Goal: Check status: Check status

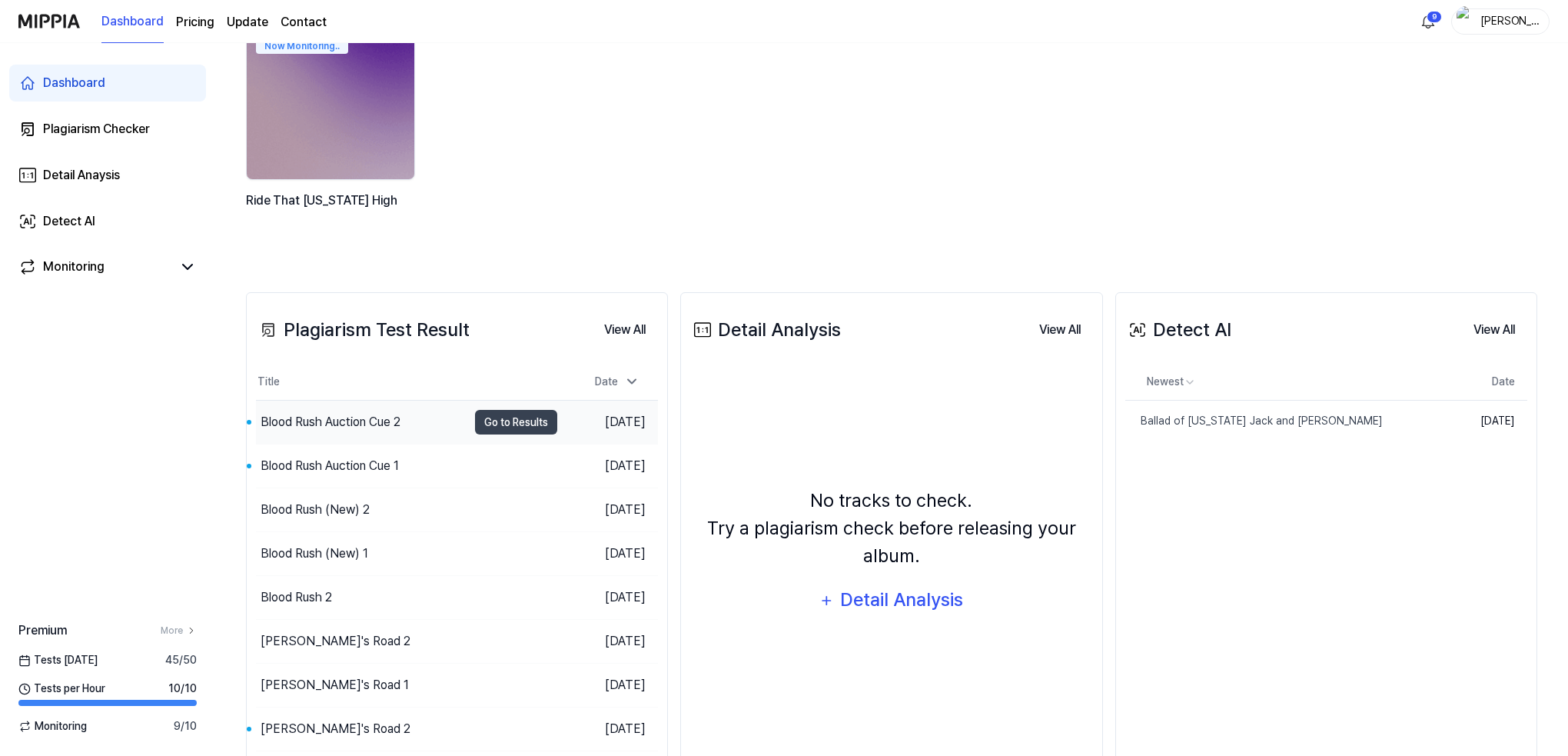
scroll to position [153, 0]
click at [325, 416] on div "Blood Rush Auction Cue 2" at bounding box center [330, 421] width 140 height 19
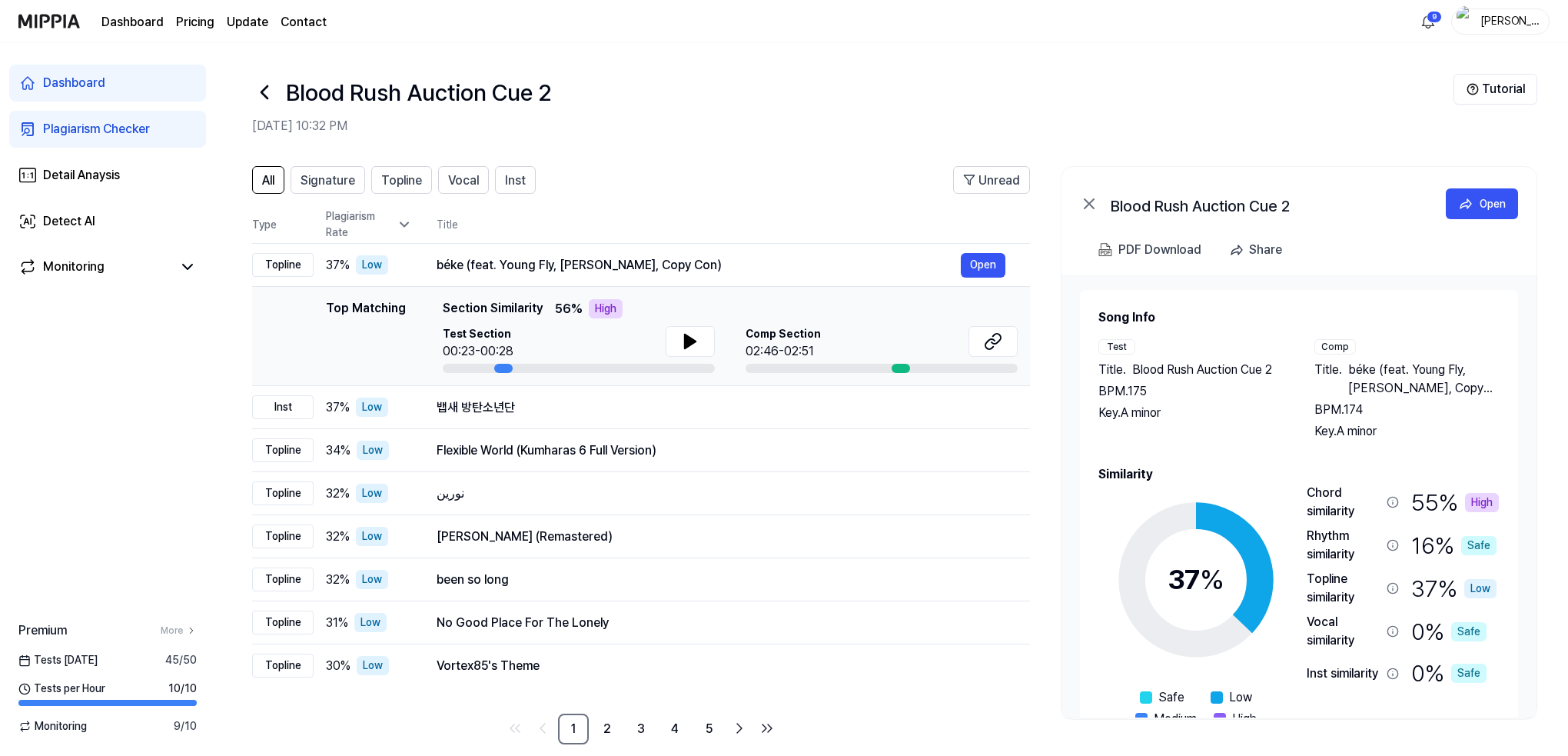
scroll to position [19, 0]
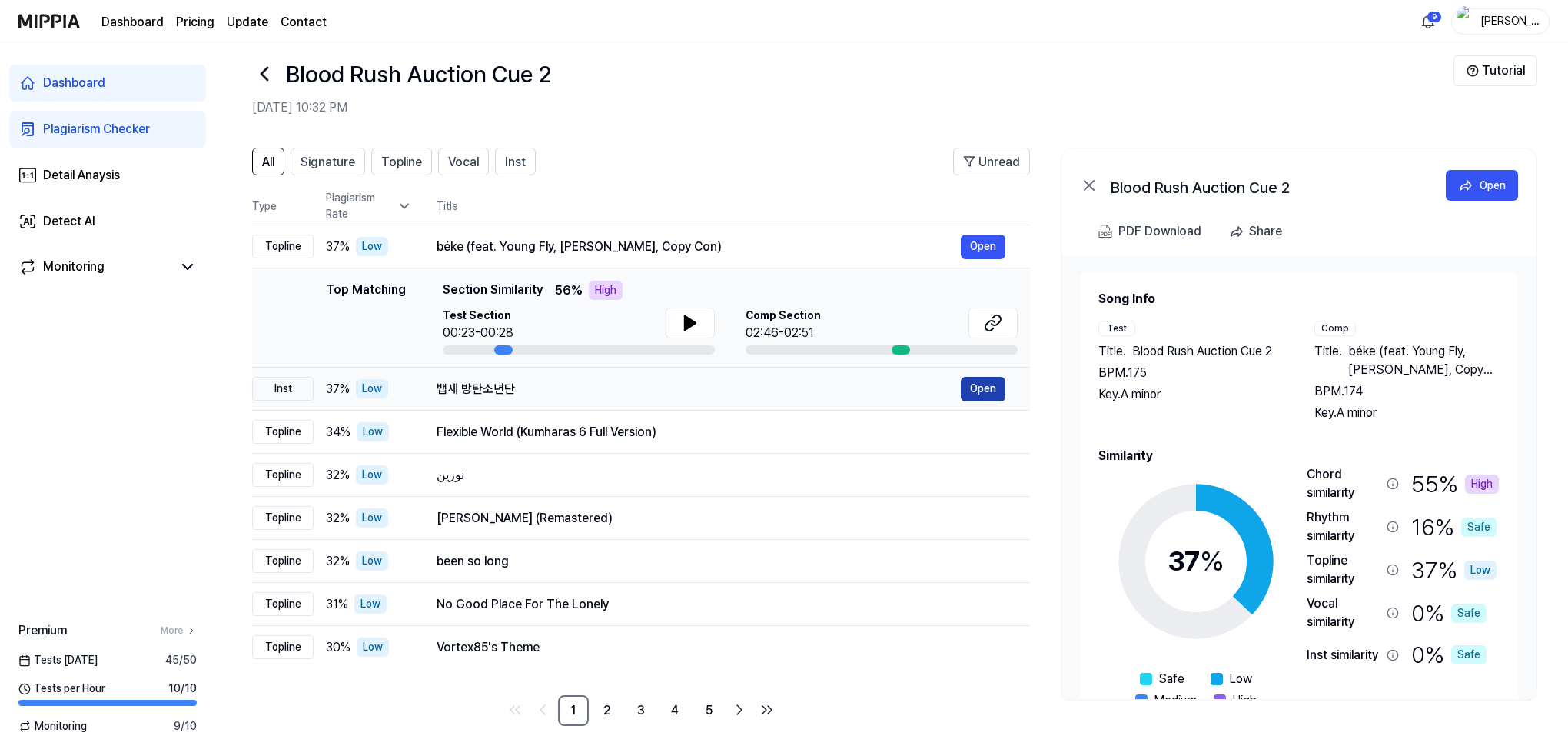
click at [980, 386] on button "Open" at bounding box center [982, 388] width 44 height 25
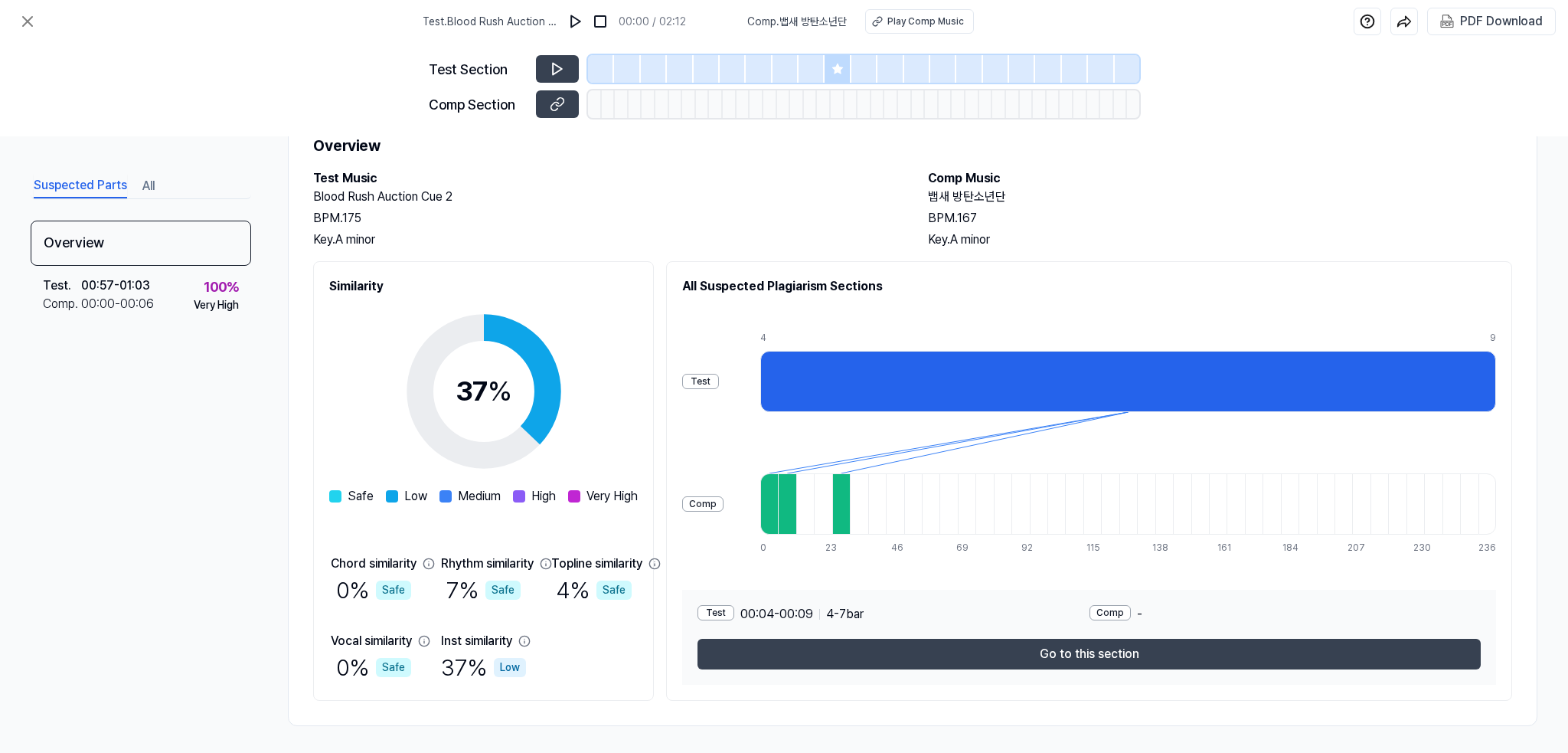
scroll to position [61, 0]
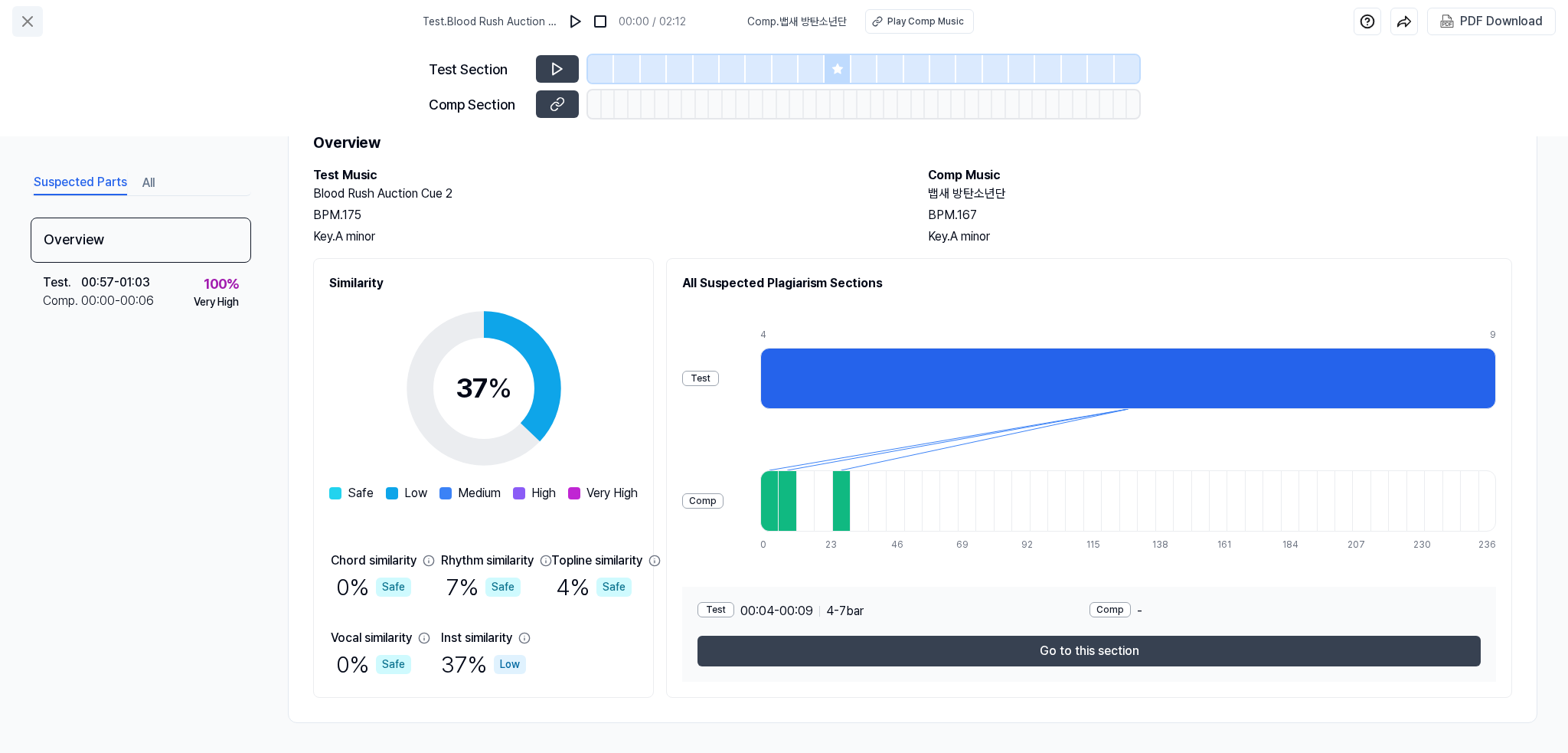
click at [30, 18] on icon at bounding box center [27, 21] width 9 height 9
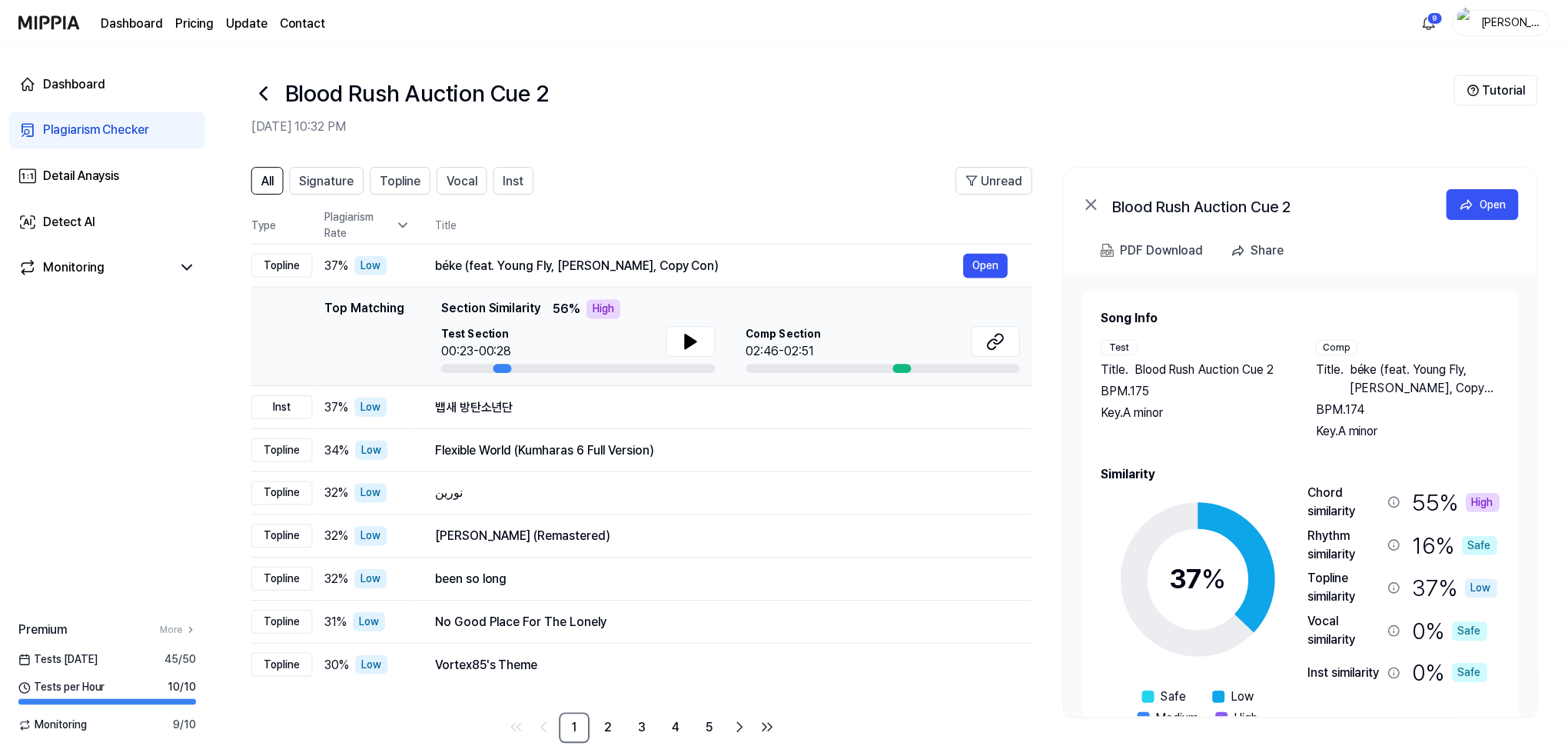
scroll to position [19, 0]
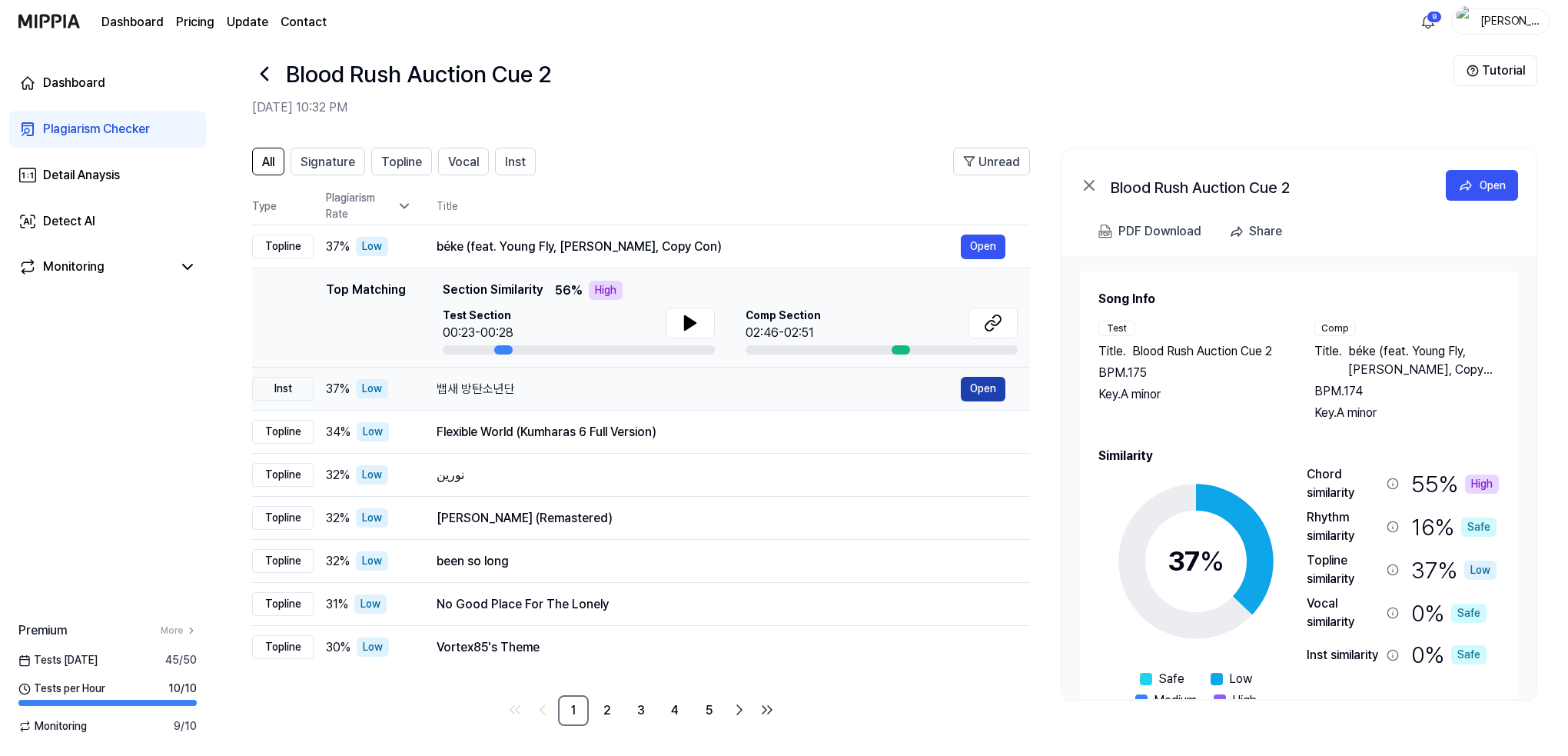
click at [987, 387] on button "Open" at bounding box center [982, 388] width 44 height 25
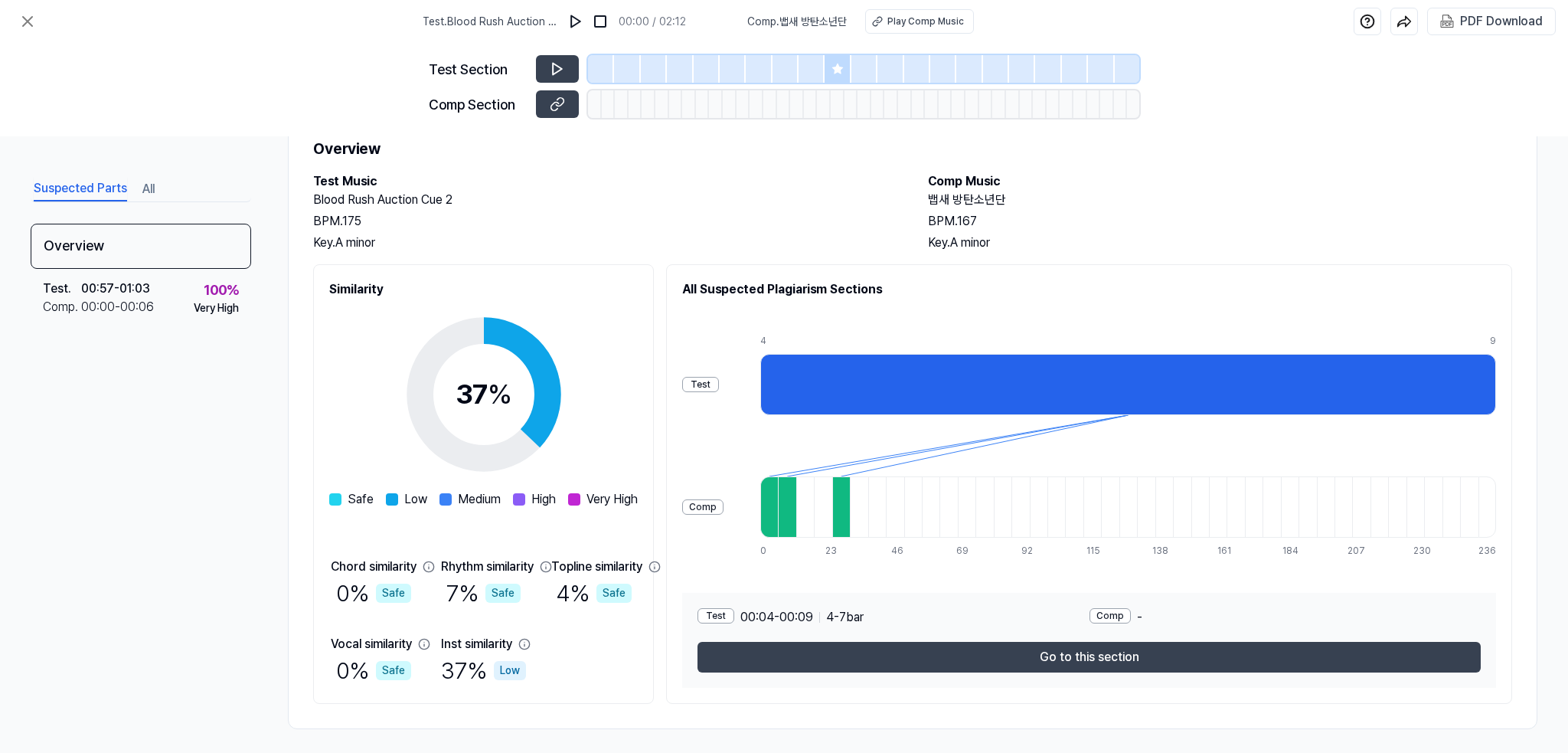
scroll to position [61, 0]
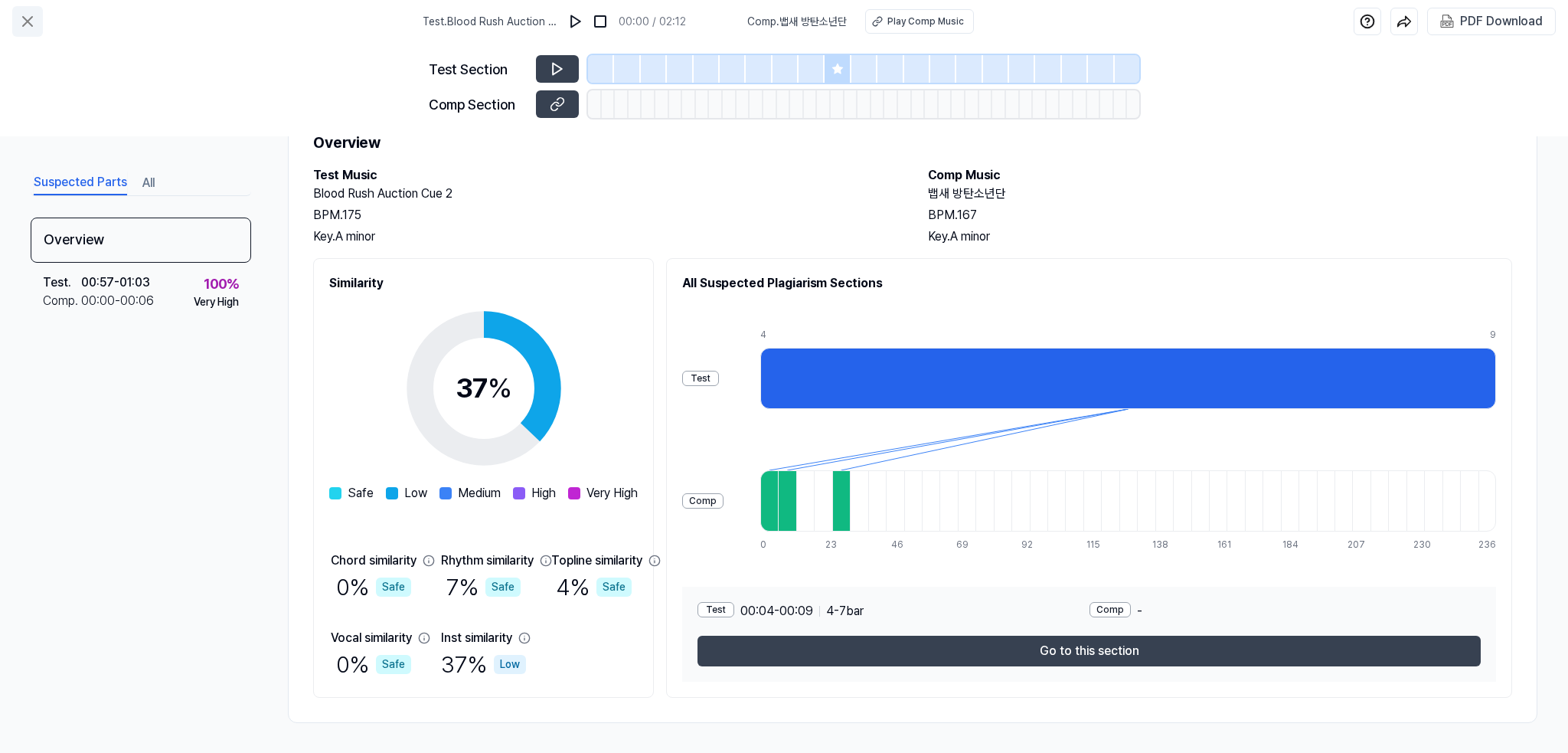
click at [27, 14] on icon at bounding box center [27, 21] width 18 height 18
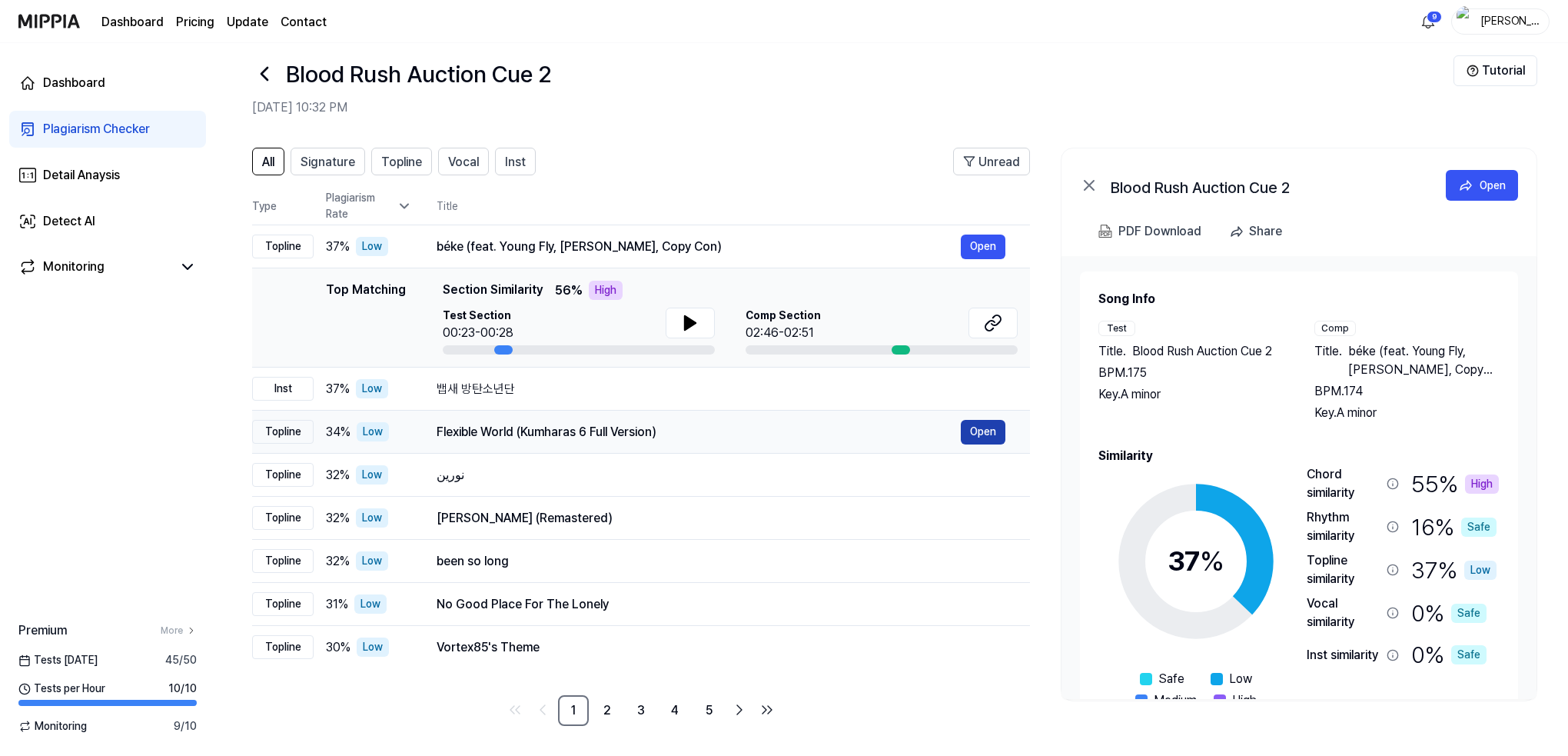
click at [989, 426] on button "Open" at bounding box center [982, 432] width 44 height 25
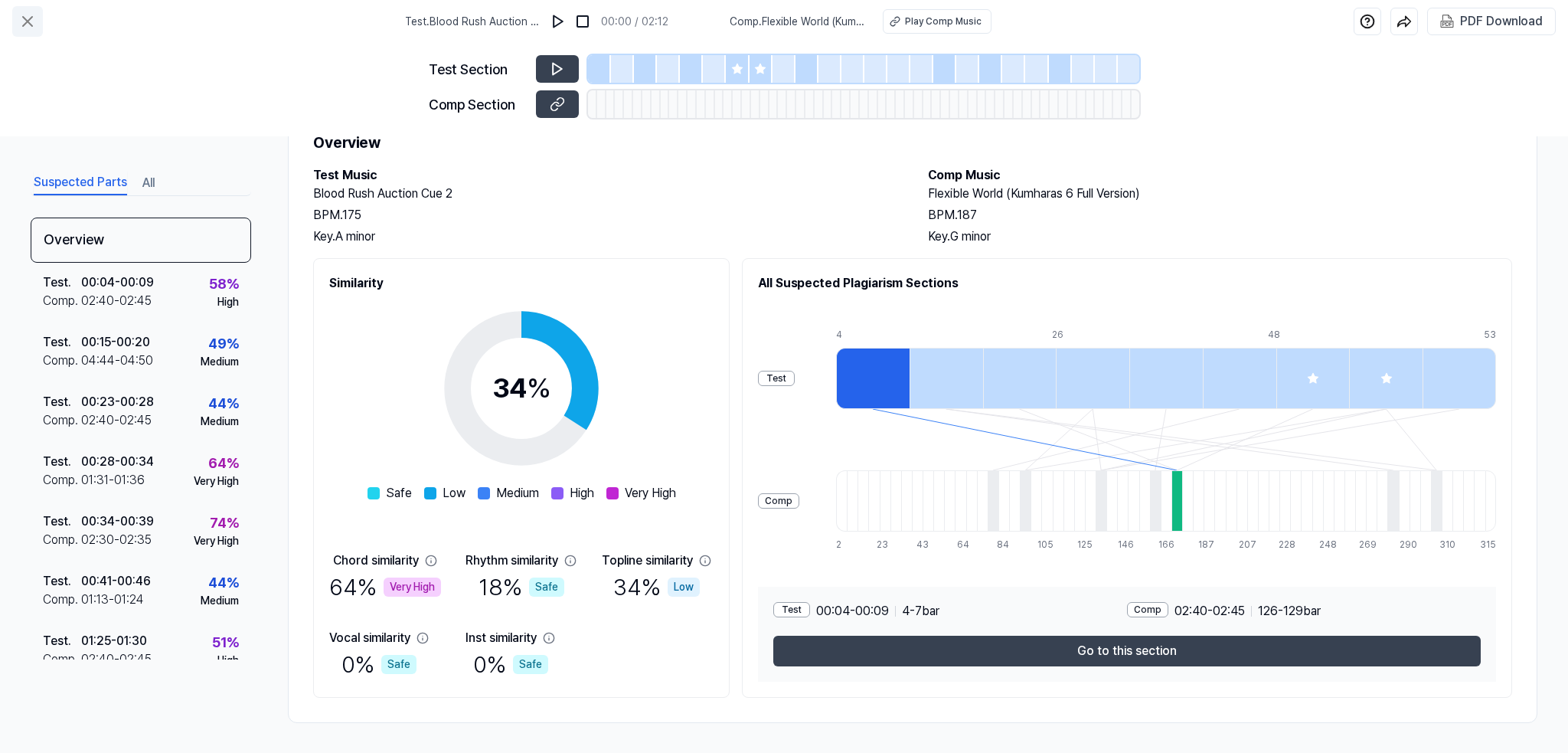
click at [22, 15] on icon at bounding box center [27, 21] width 18 height 18
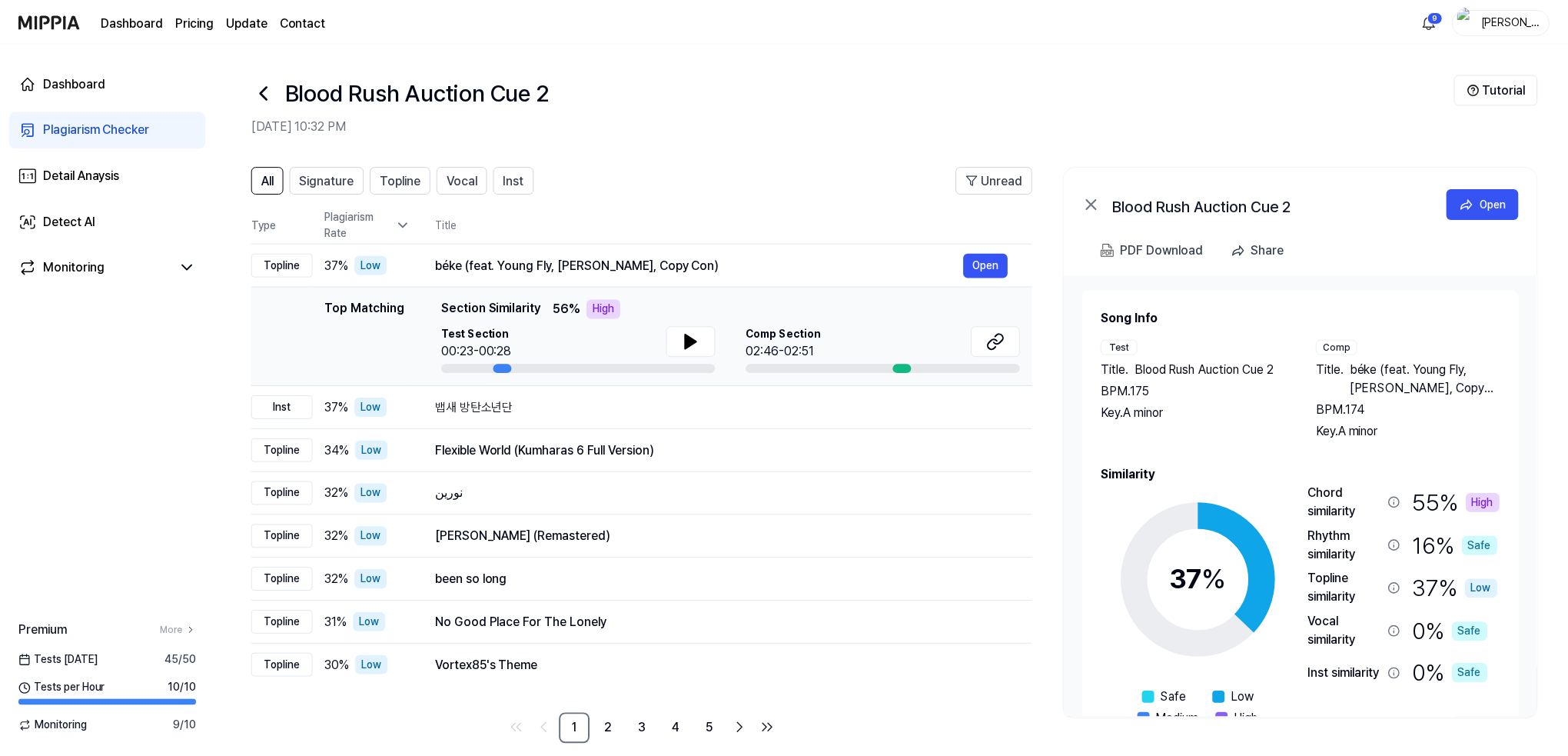
scroll to position [19, 0]
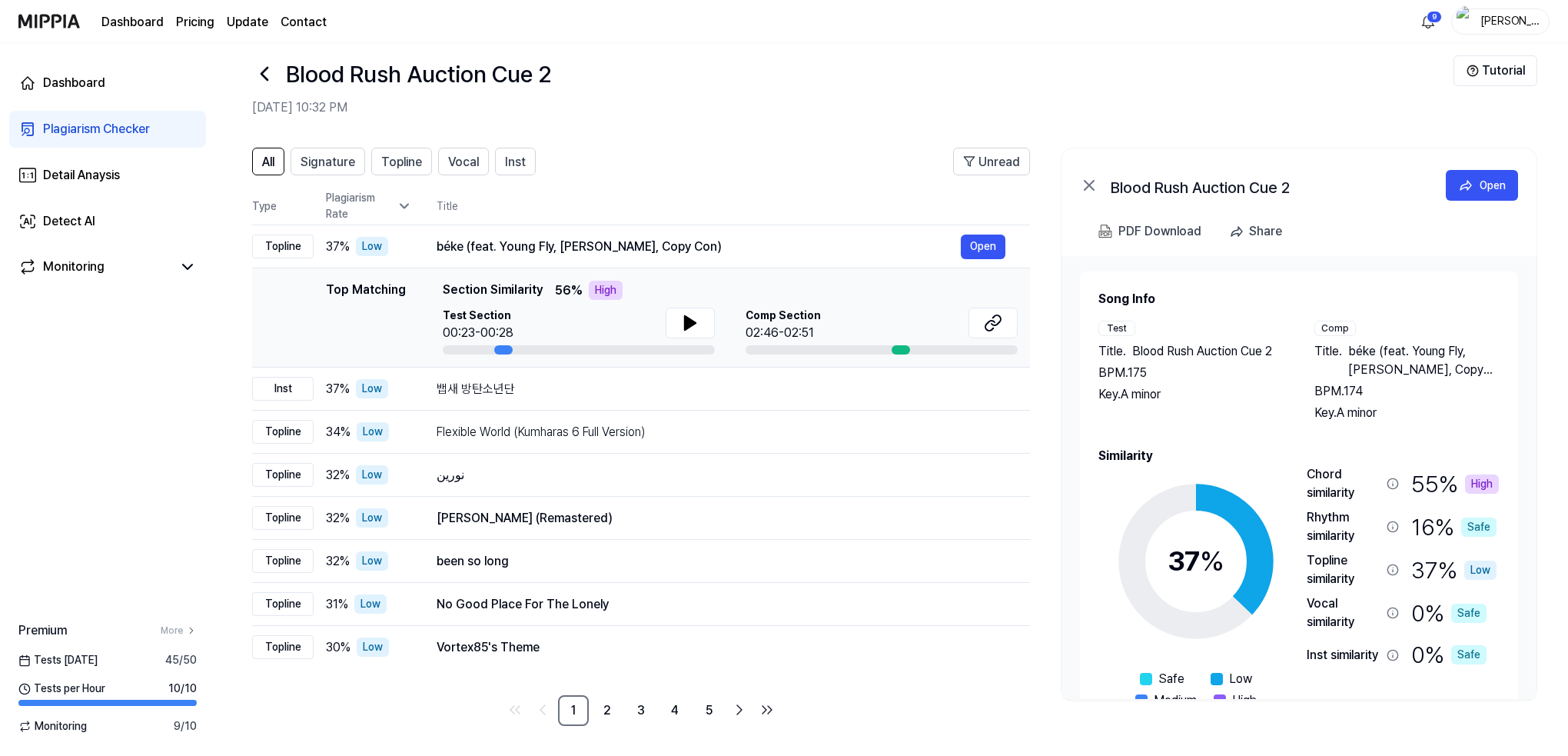
click at [267, 75] on icon at bounding box center [264, 73] width 25 height 25
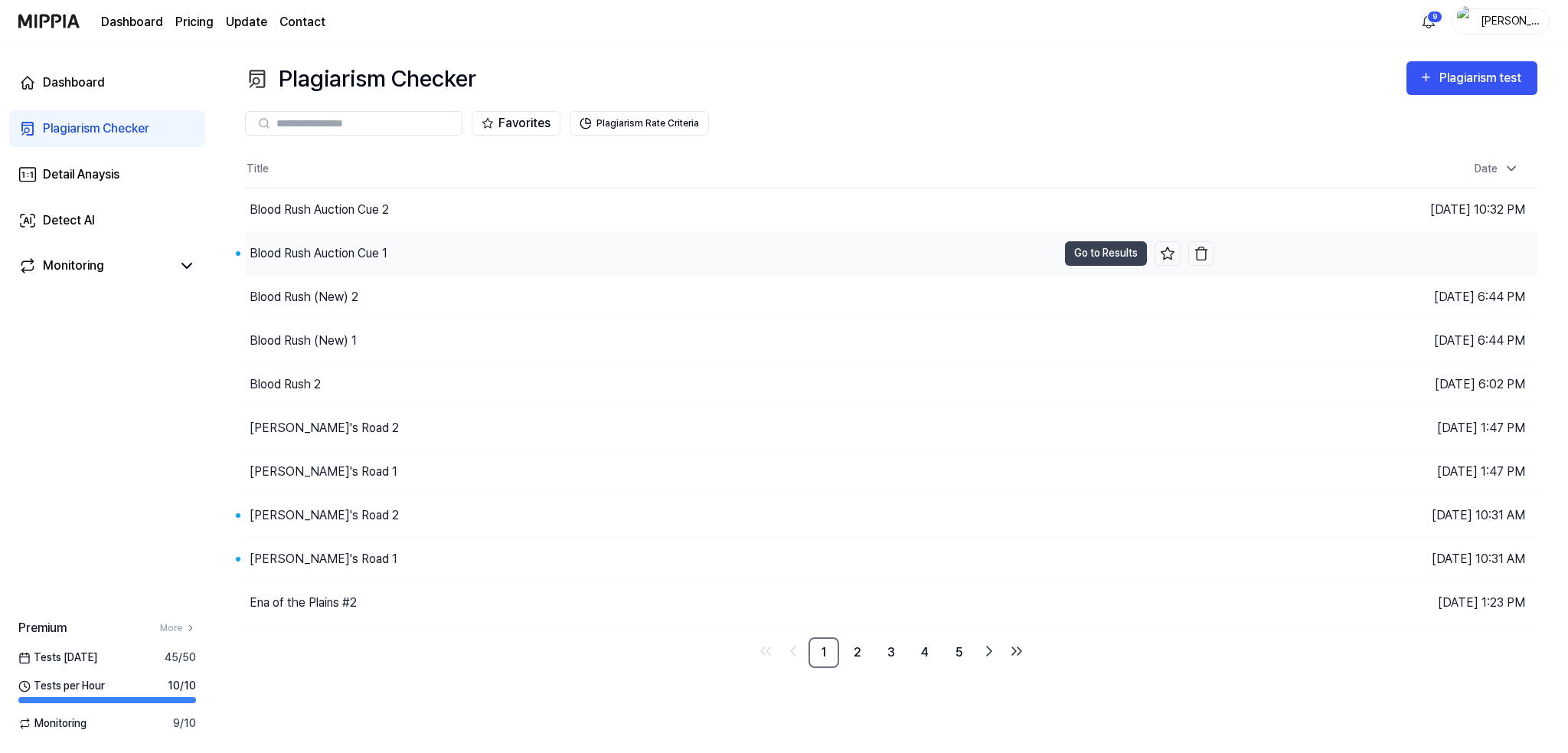
click at [323, 254] on div "Blood Rush Auction Cue 1" at bounding box center [319, 253] width 138 height 18
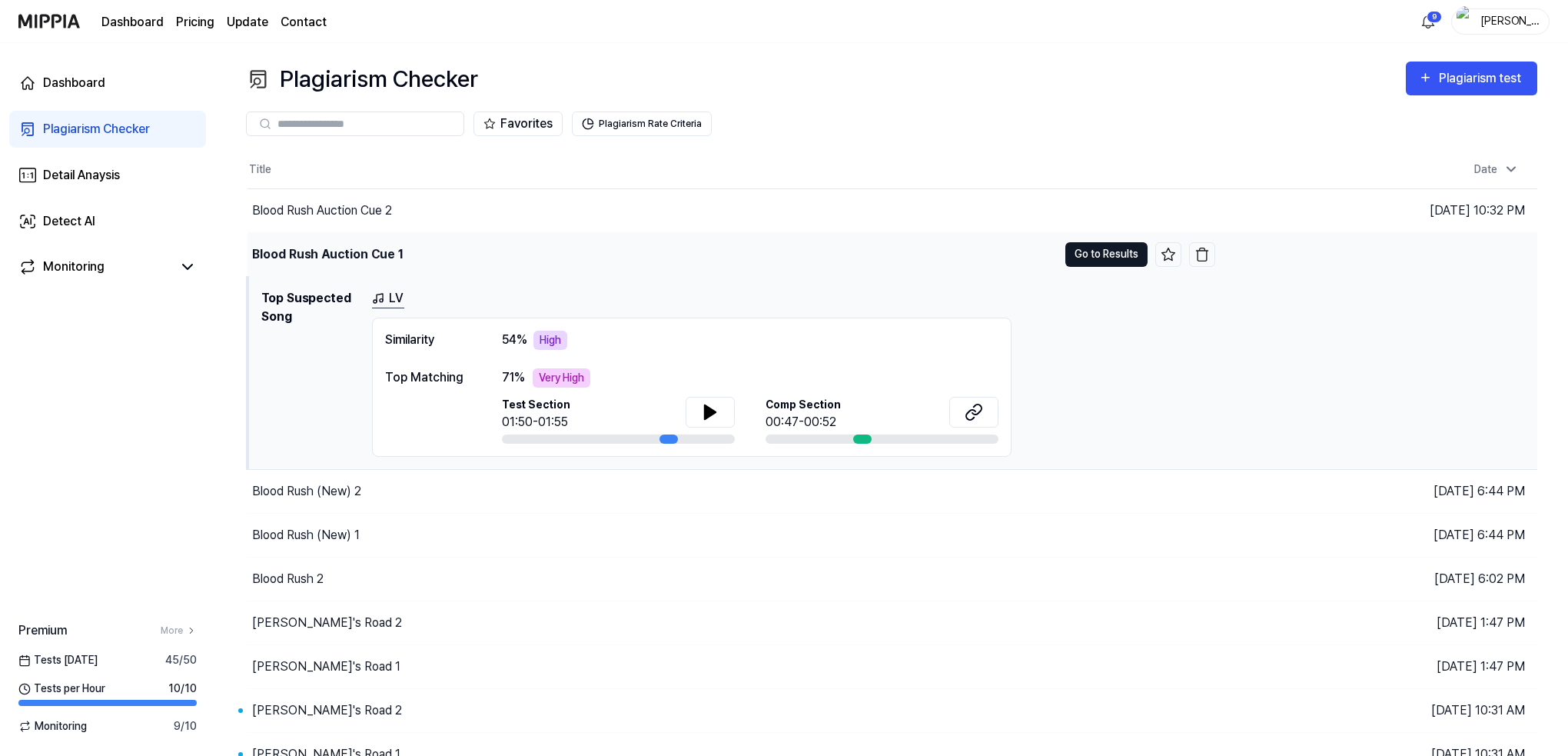
click at [1104, 252] on button "Go to Results" at bounding box center [1106, 254] width 82 height 25
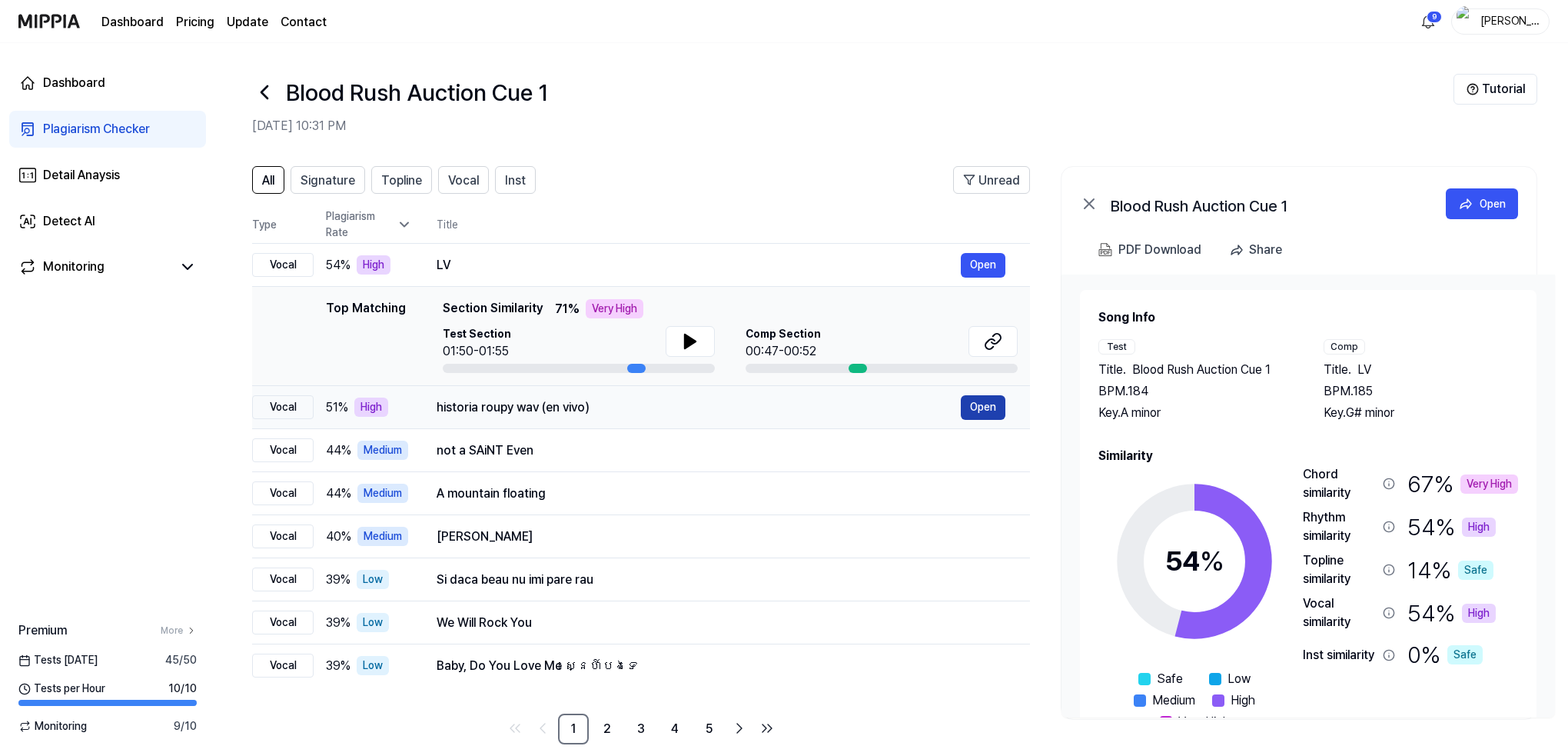
click at [989, 403] on button "Open" at bounding box center [982, 407] width 44 height 25
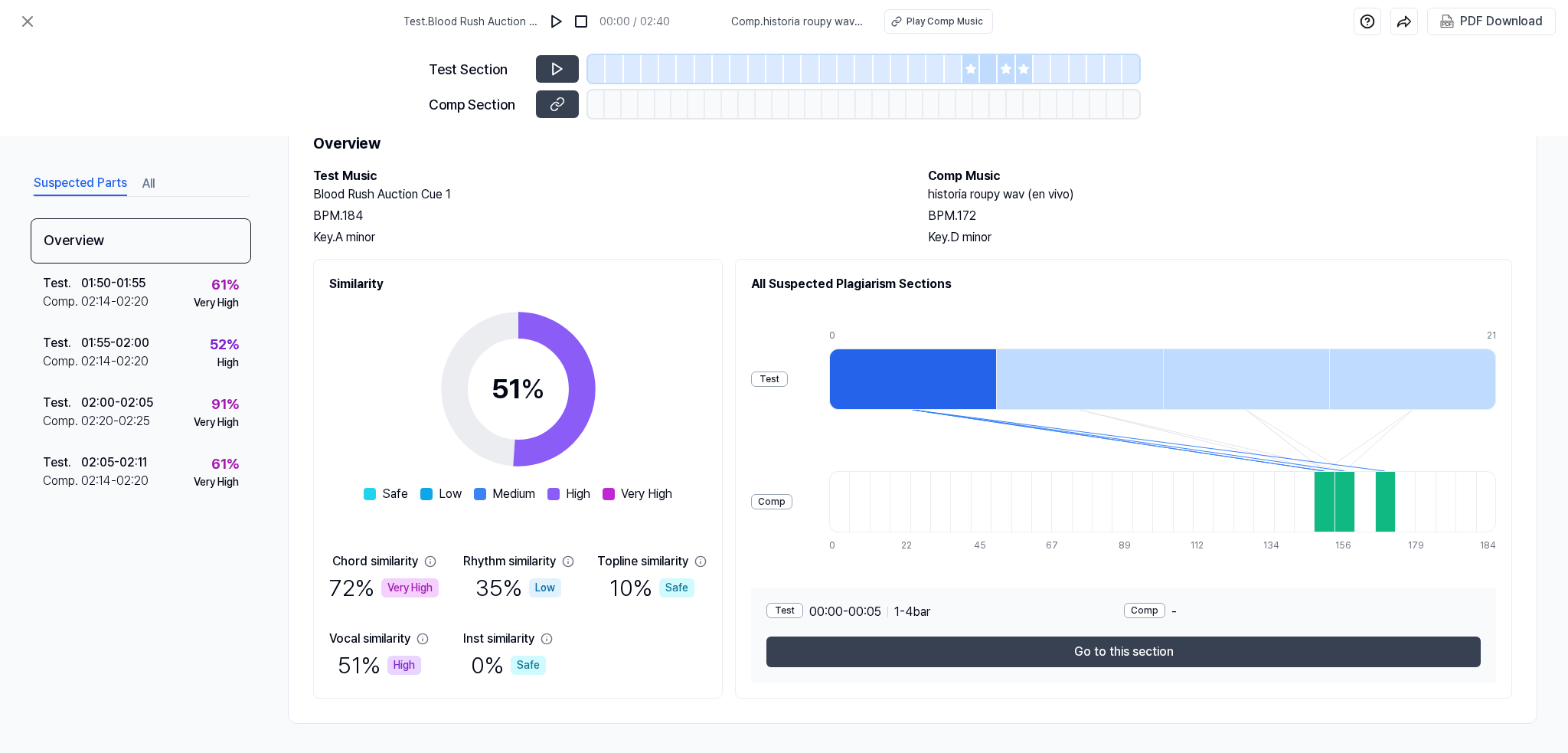
scroll to position [61, 0]
click at [29, 19] on icon at bounding box center [27, 21] width 18 height 18
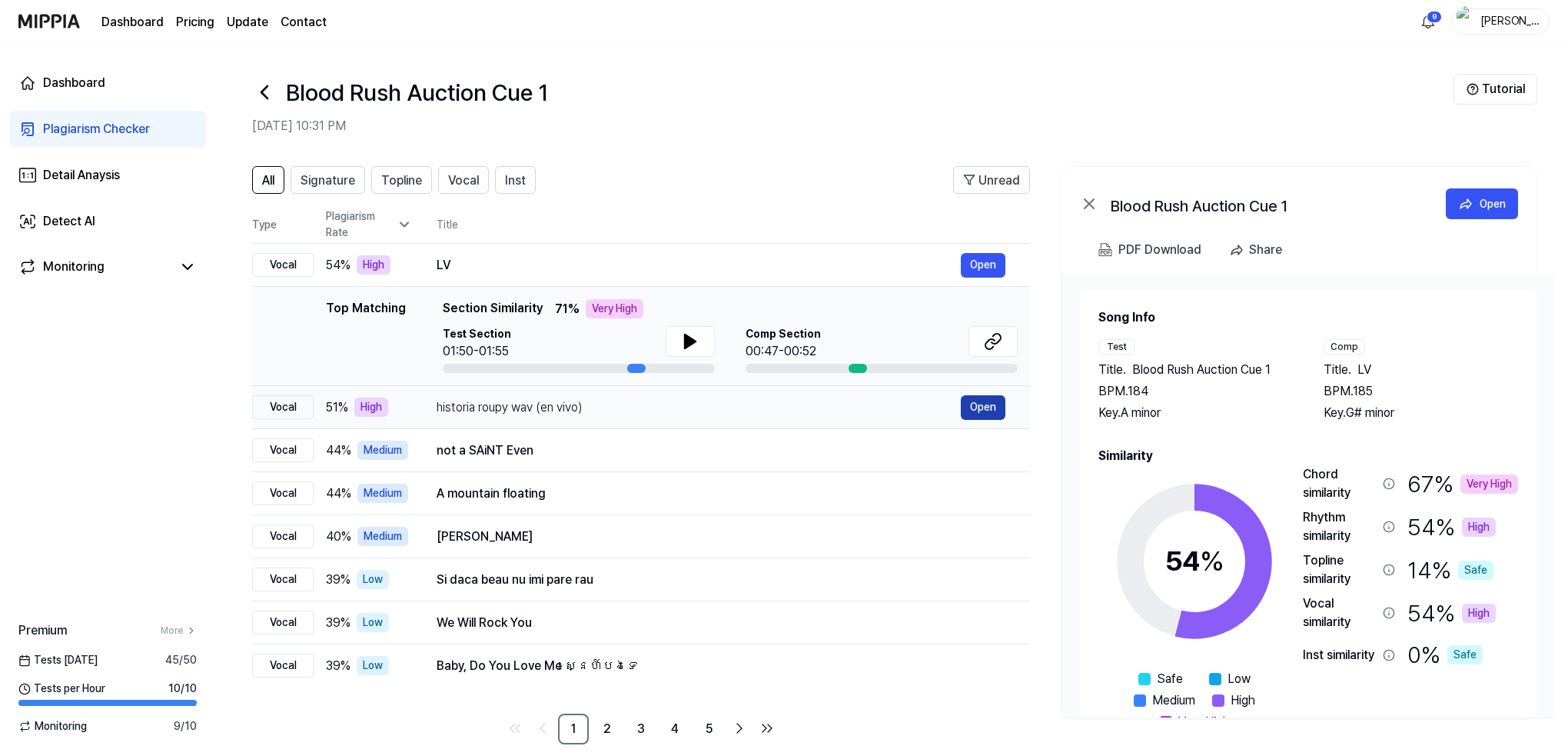
click at [981, 405] on button "Open" at bounding box center [982, 407] width 44 height 25
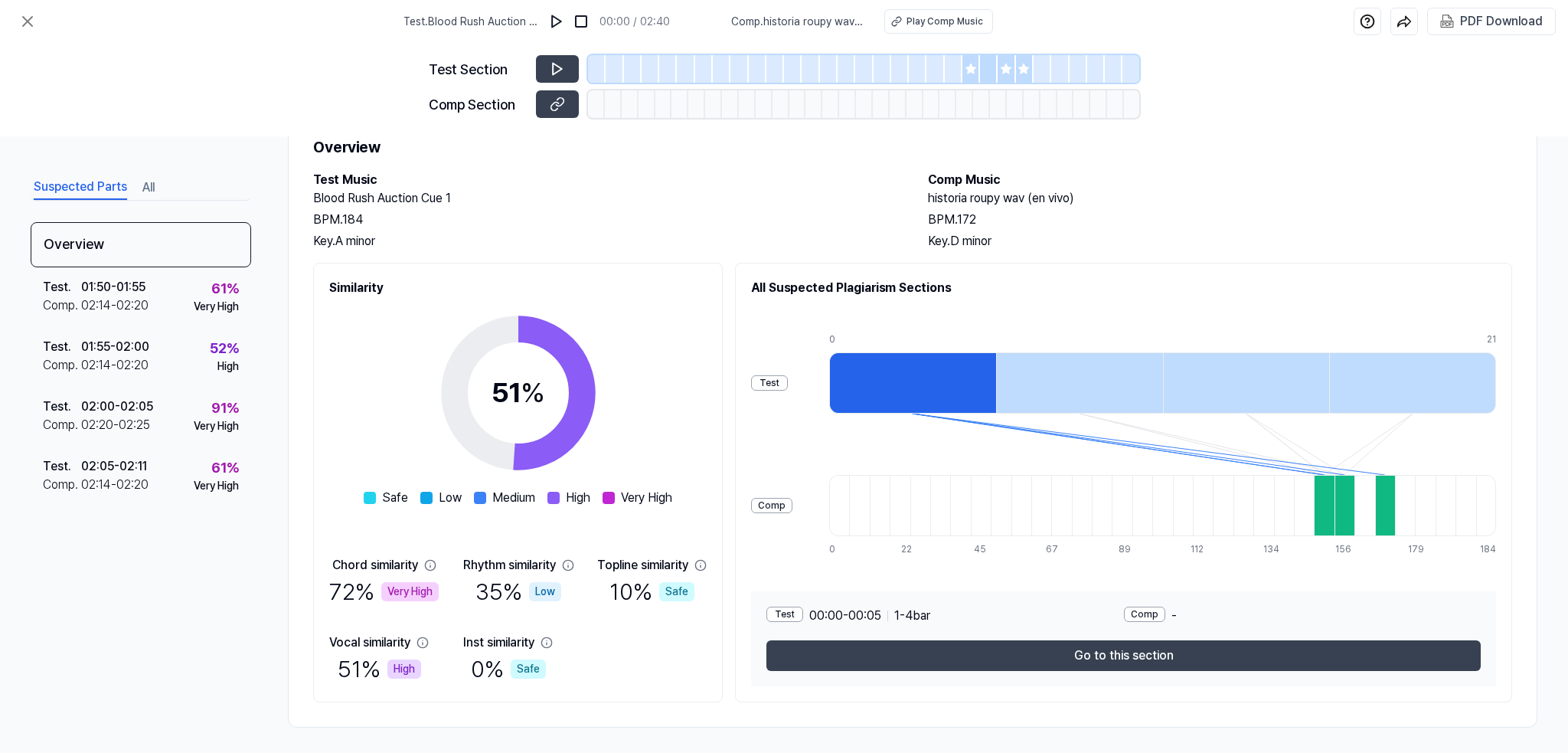
scroll to position [61, 0]
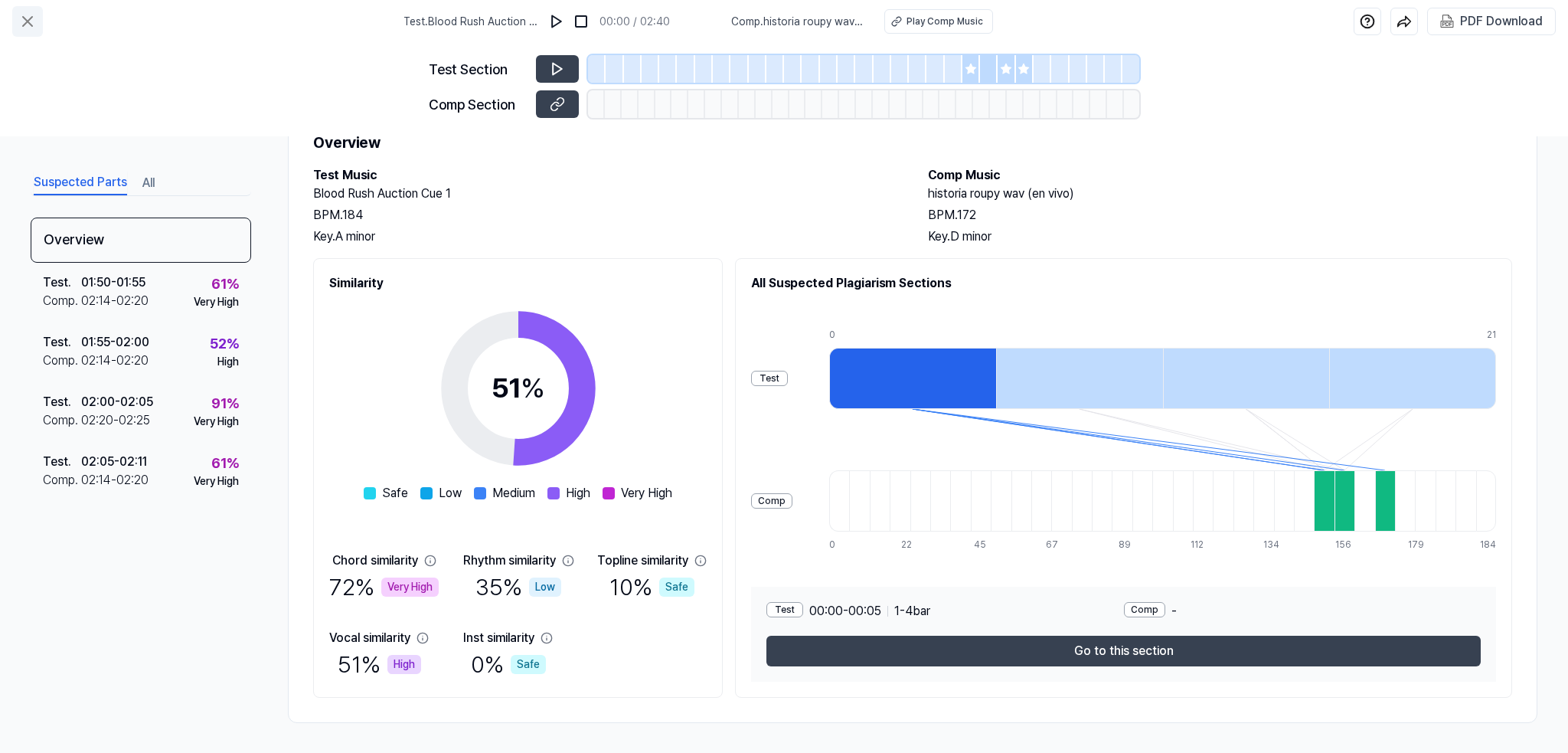
click at [23, 18] on icon at bounding box center [27, 21] width 9 height 9
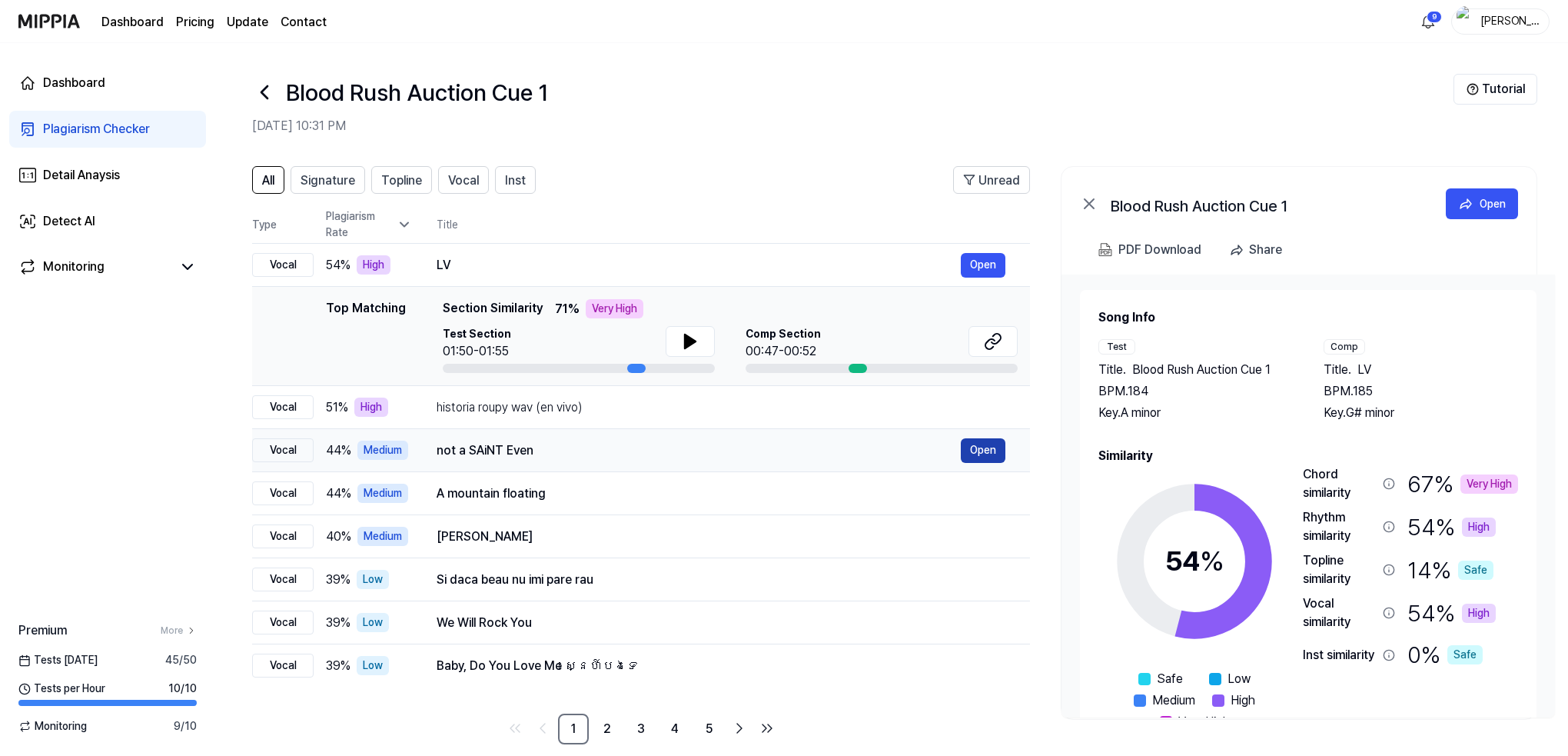
click at [964, 442] on button "Open" at bounding box center [982, 451] width 44 height 25
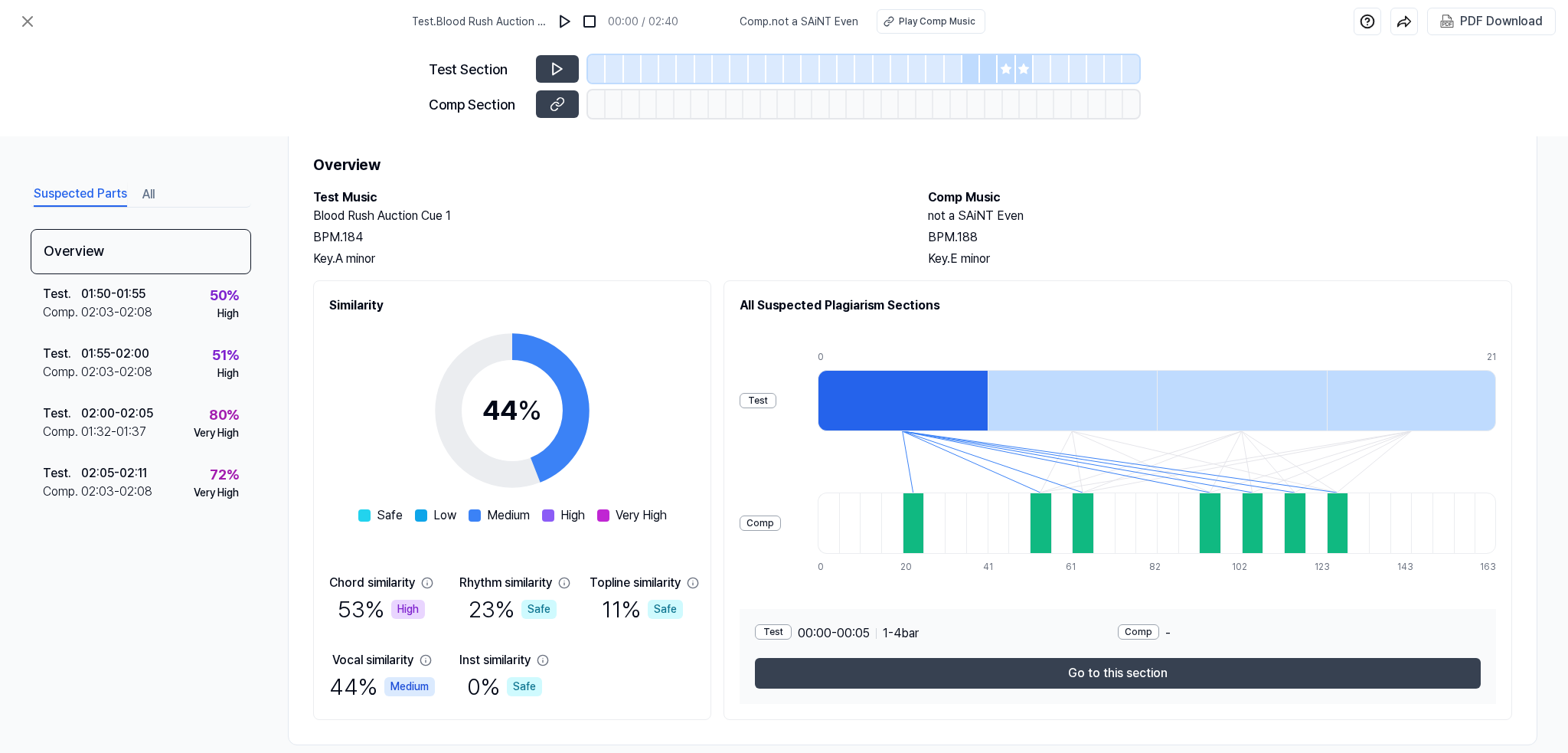
scroll to position [61, 0]
